Goal: Transaction & Acquisition: Purchase product/service

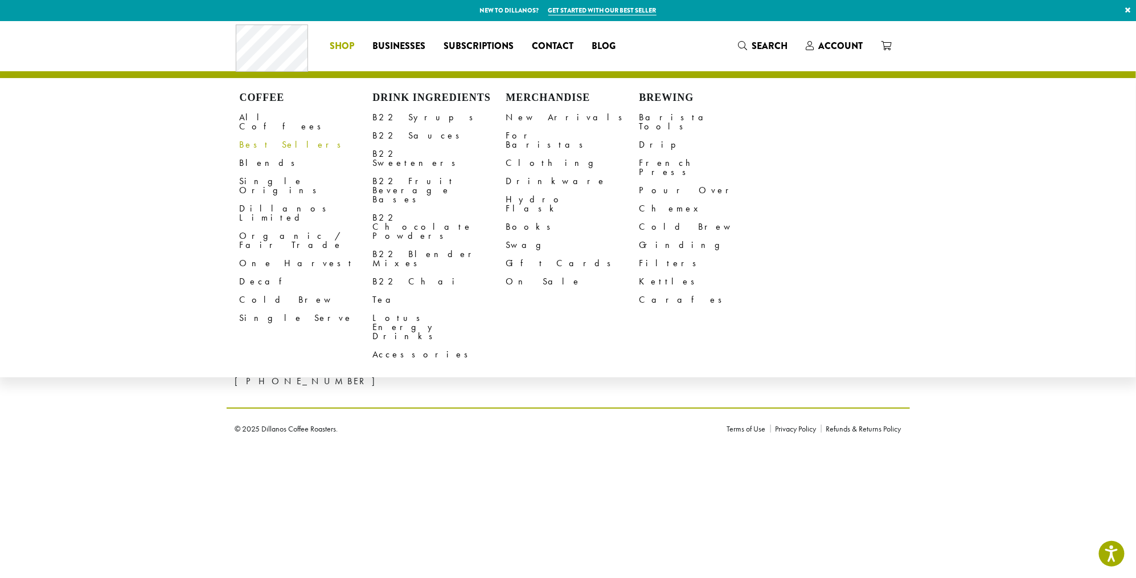
click at [256, 136] on link "Best Sellers" at bounding box center [306, 145] width 133 height 18
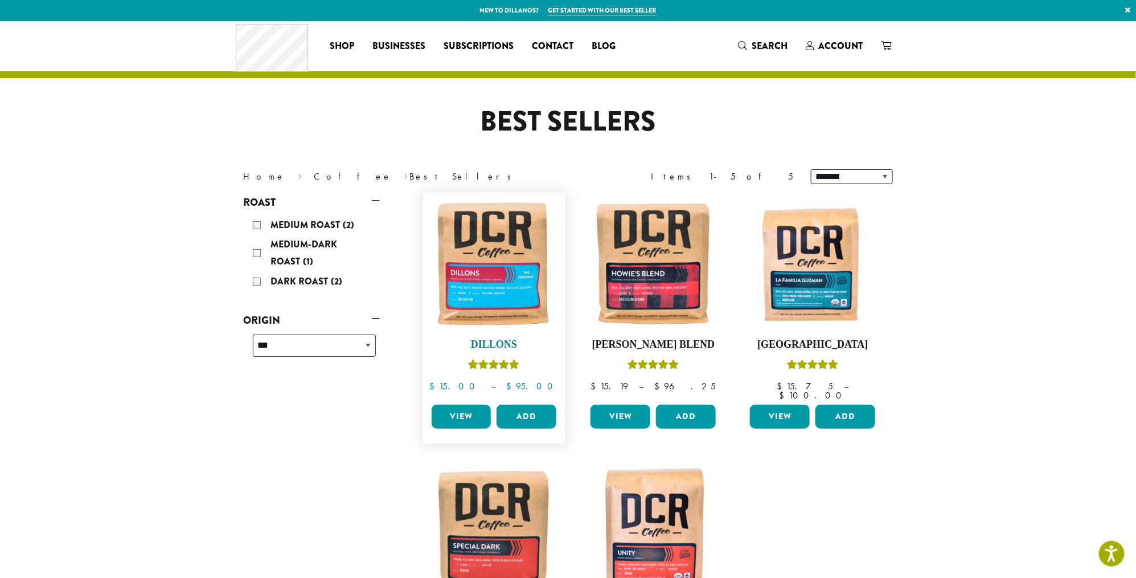
click at [490, 271] on img at bounding box center [493, 263] width 131 height 131
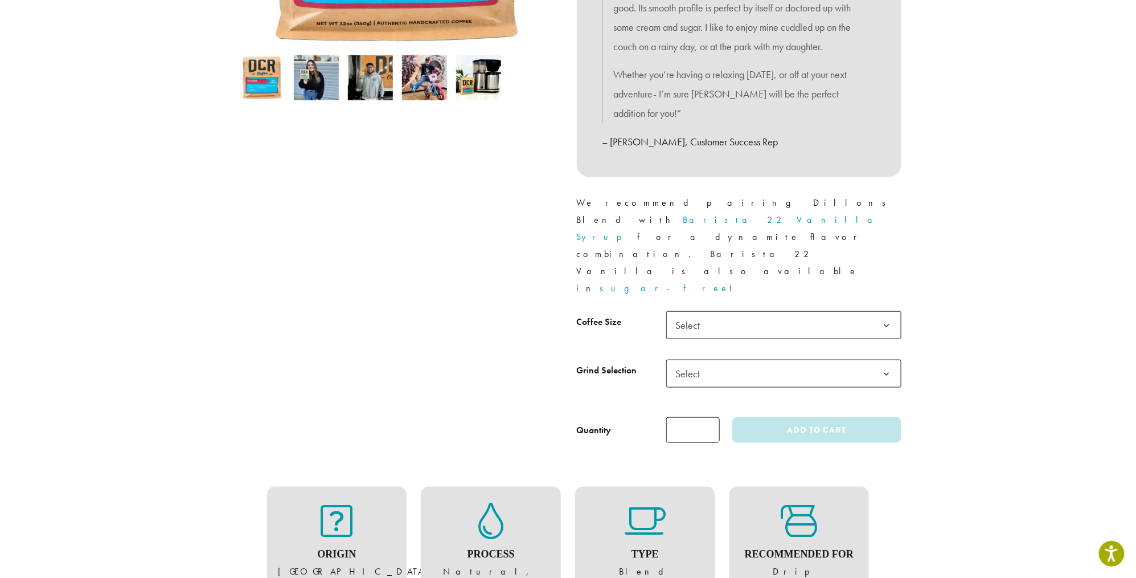
scroll to position [365, 0]
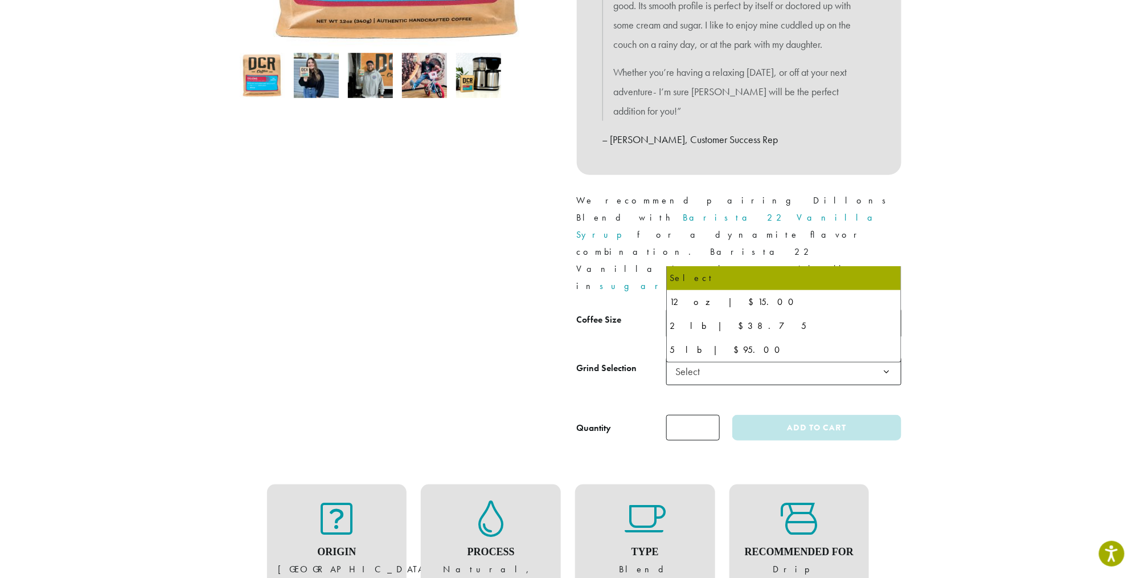
click at [731, 309] on span "Select" at bounding box center [783, 323] width 235 height 28
click at [742, 309] on span "Select" at bounding box center [783, 323] width 235 height 28
